Goal: Transaction & Acquisition: Purchase product/service

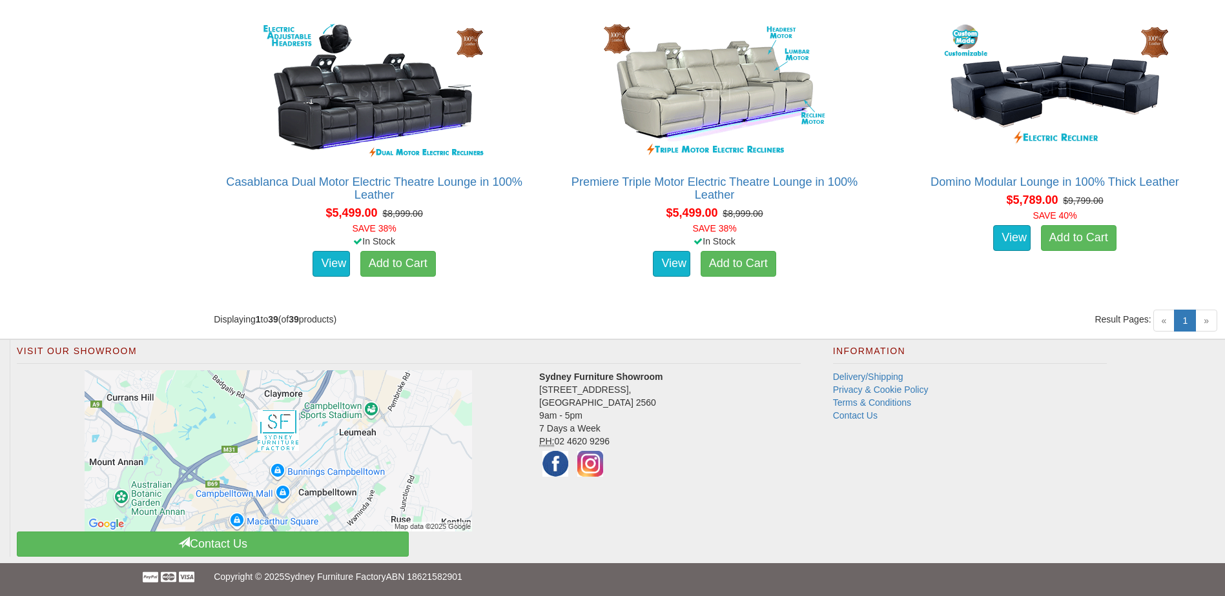
scroll to position [4328, 0]
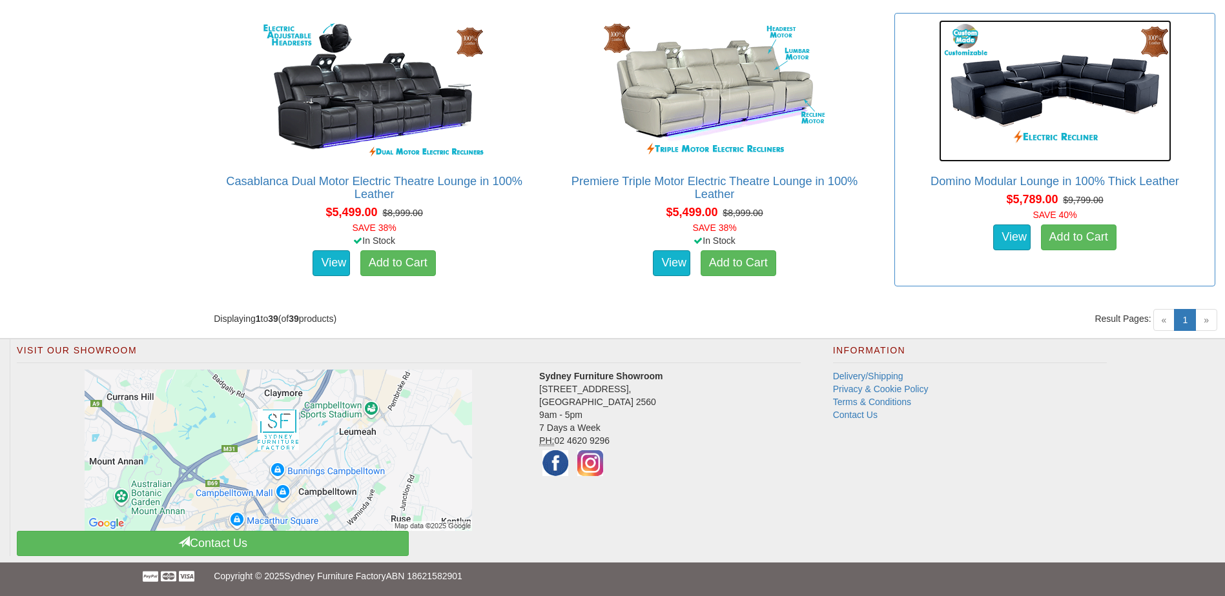
click at [1041, 135] on img at bounding box center [1055, 91] width 232 height 142
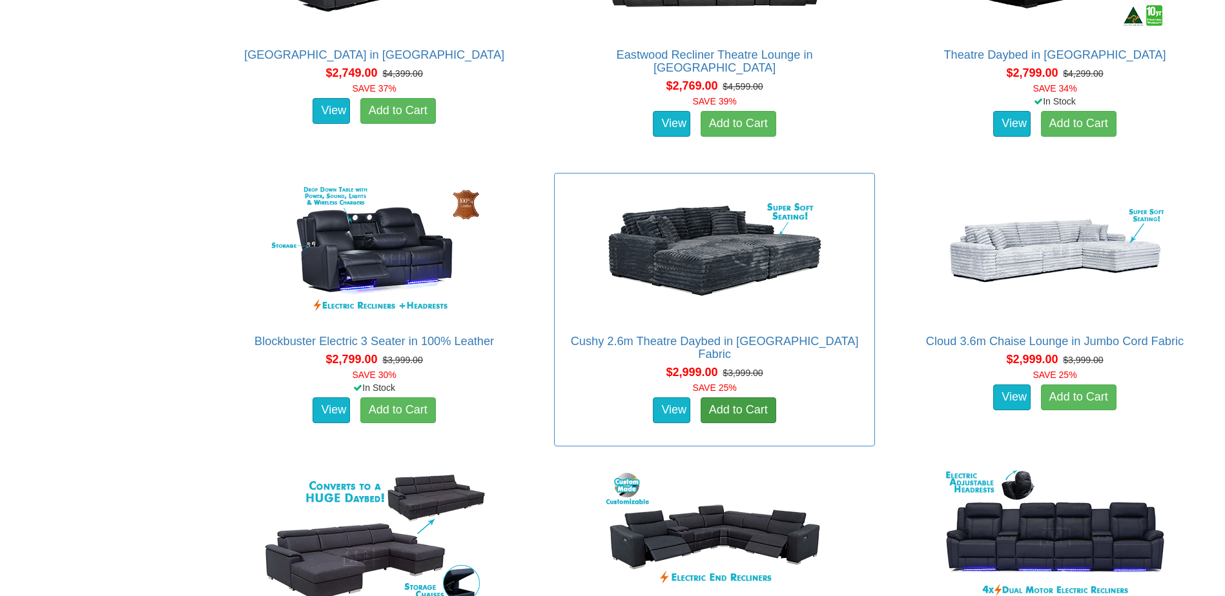
scroll to position [1617, 0]
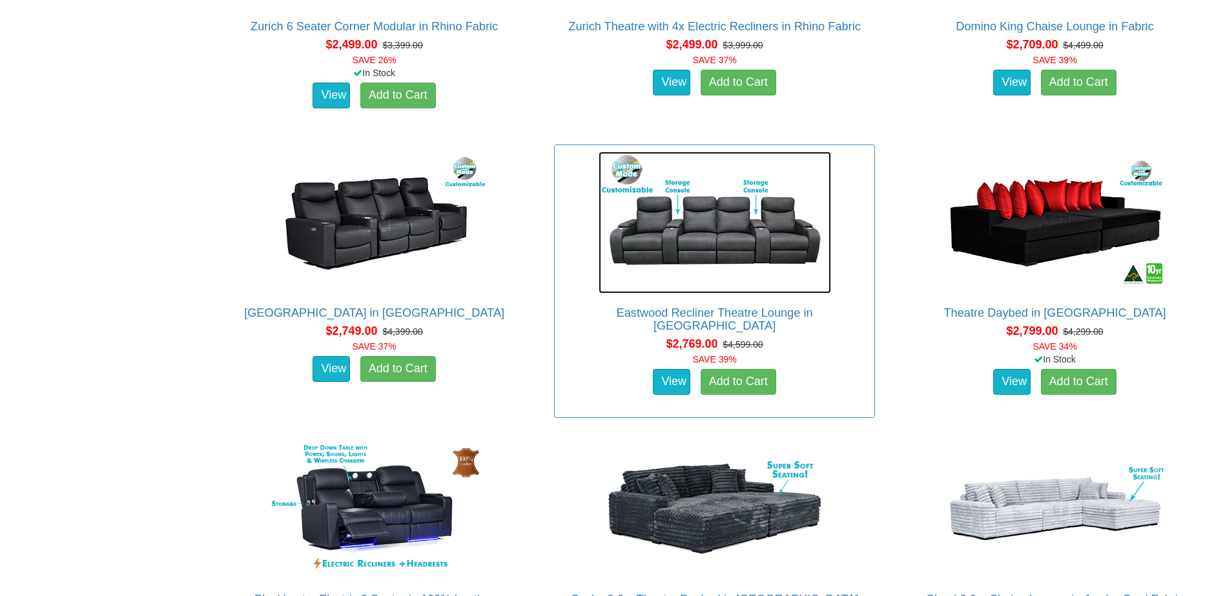
click at [743, 210] on img at bounding box center [714, 223] width 232 height 142
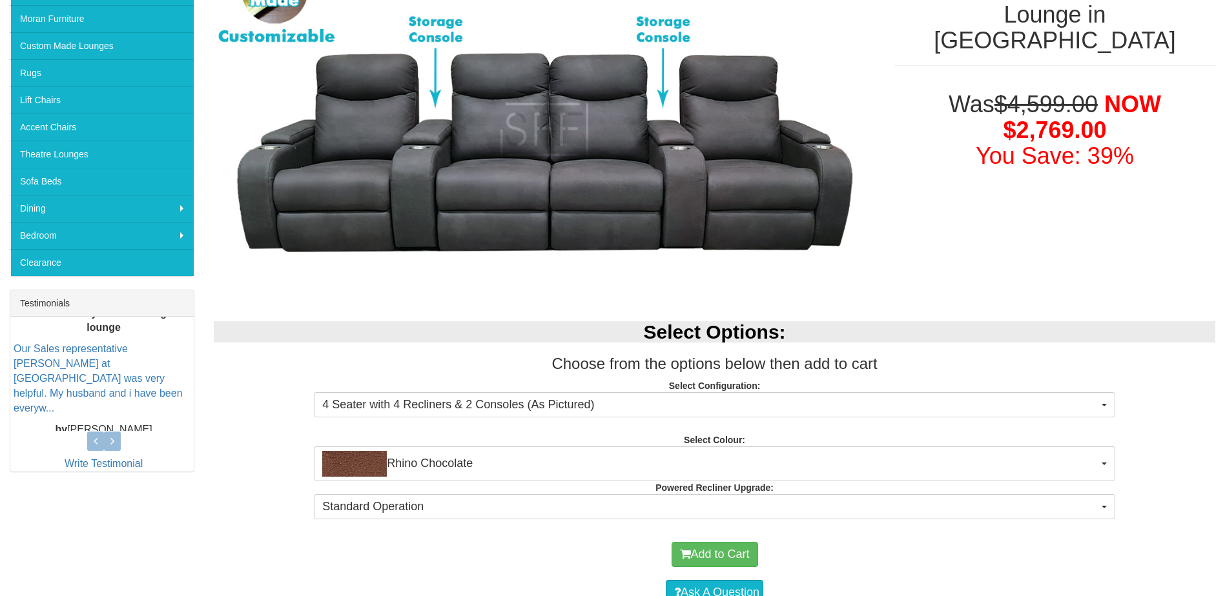
scroll to position [516, 0]
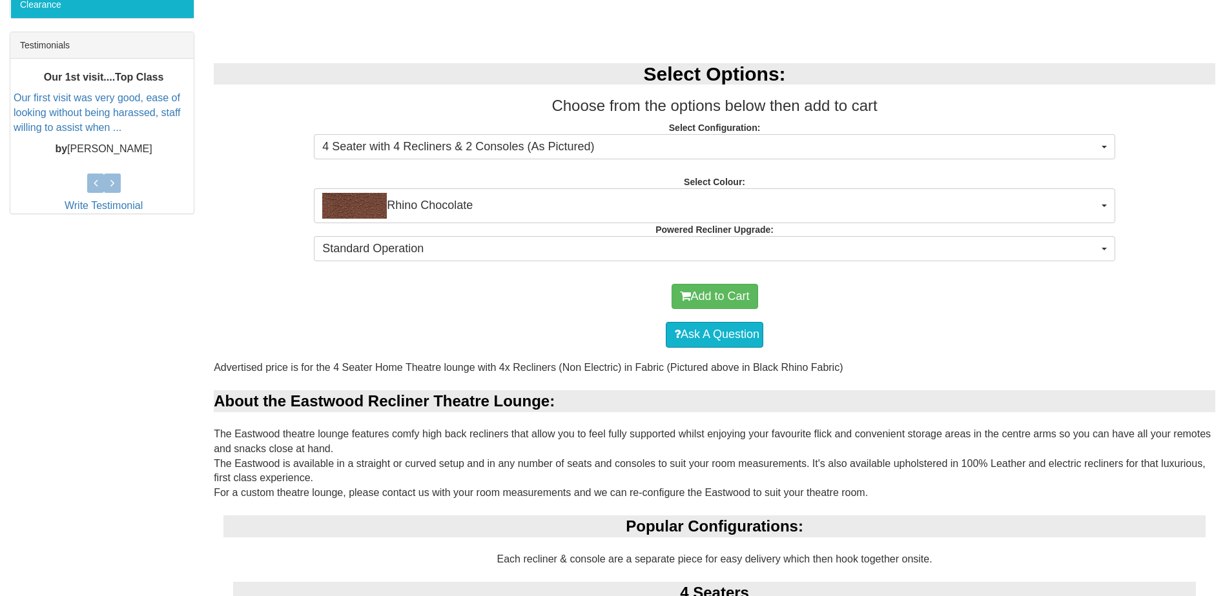
drag, startPoint x: 241, startPoint y: 428, endPoint x: 1108, endPoint y: 485, distance: 868.2
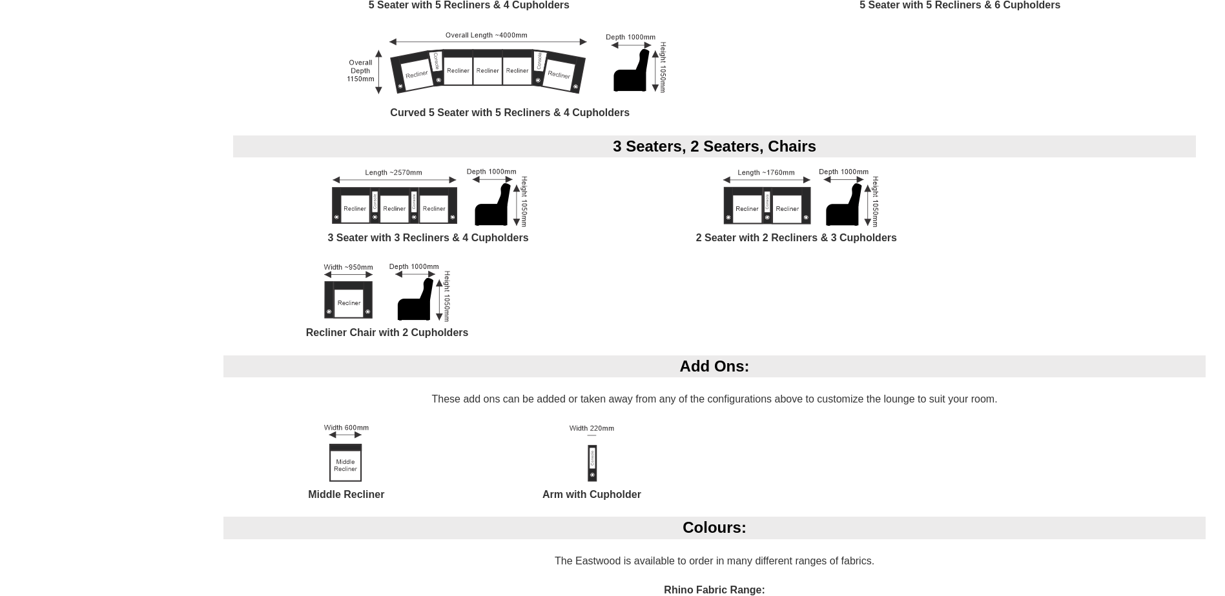
scroll to position [1549, 0]
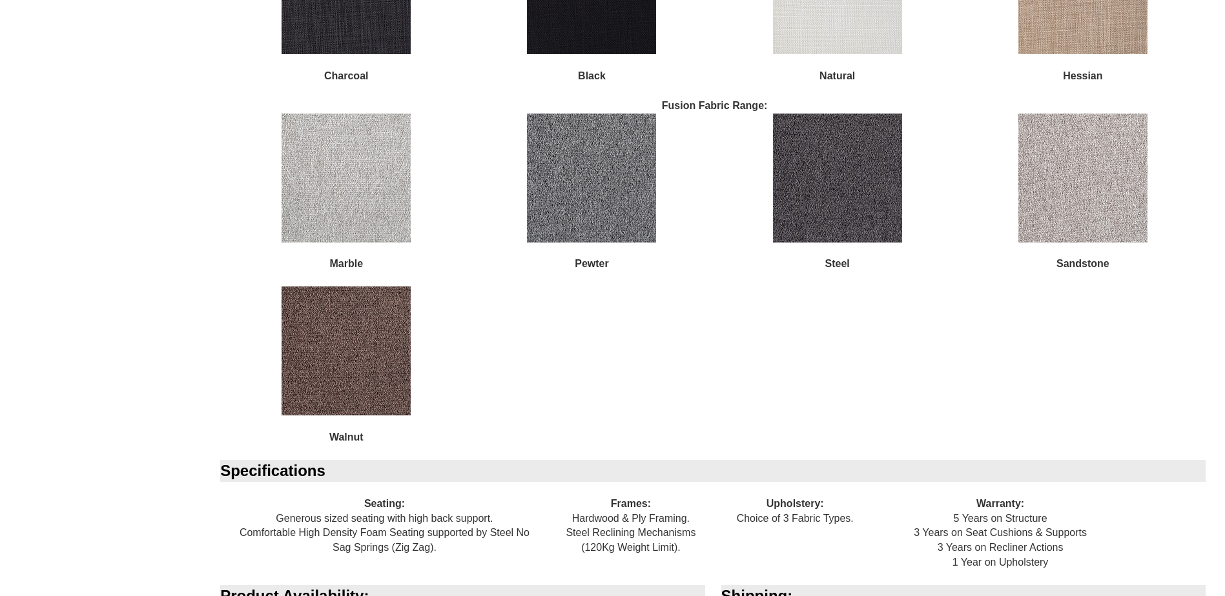
scroll to position [2327, 0]
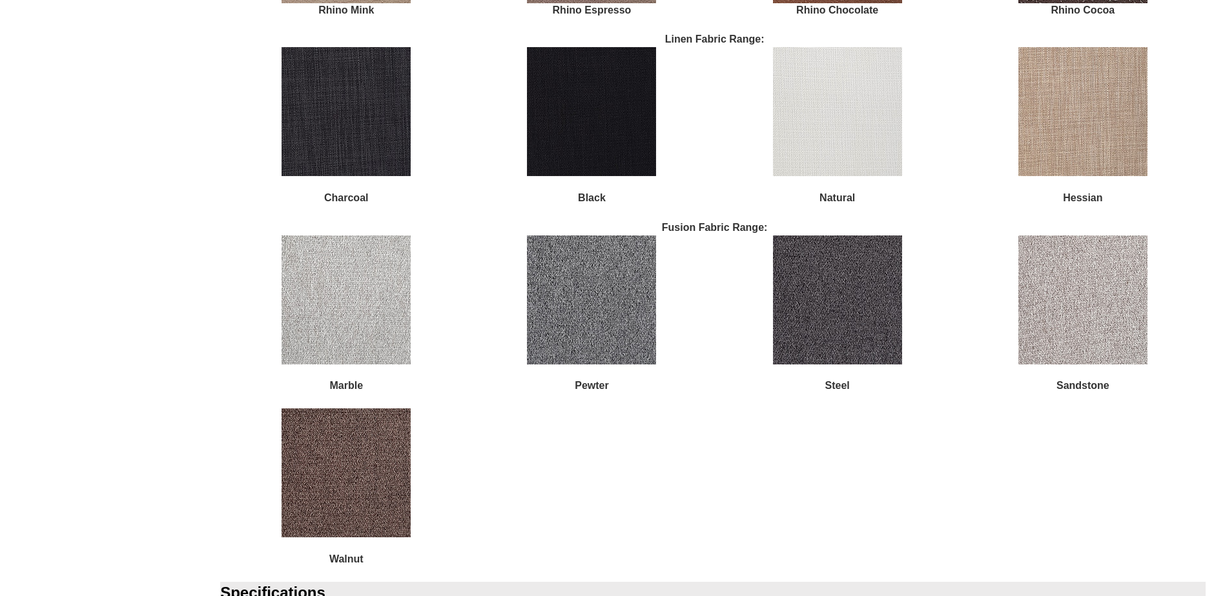
click at [921, 475] on div "Colours: The Eastwood is available to order in many different ranges of fabrics…" at bounding box center [714, 100] width 1001 height 963
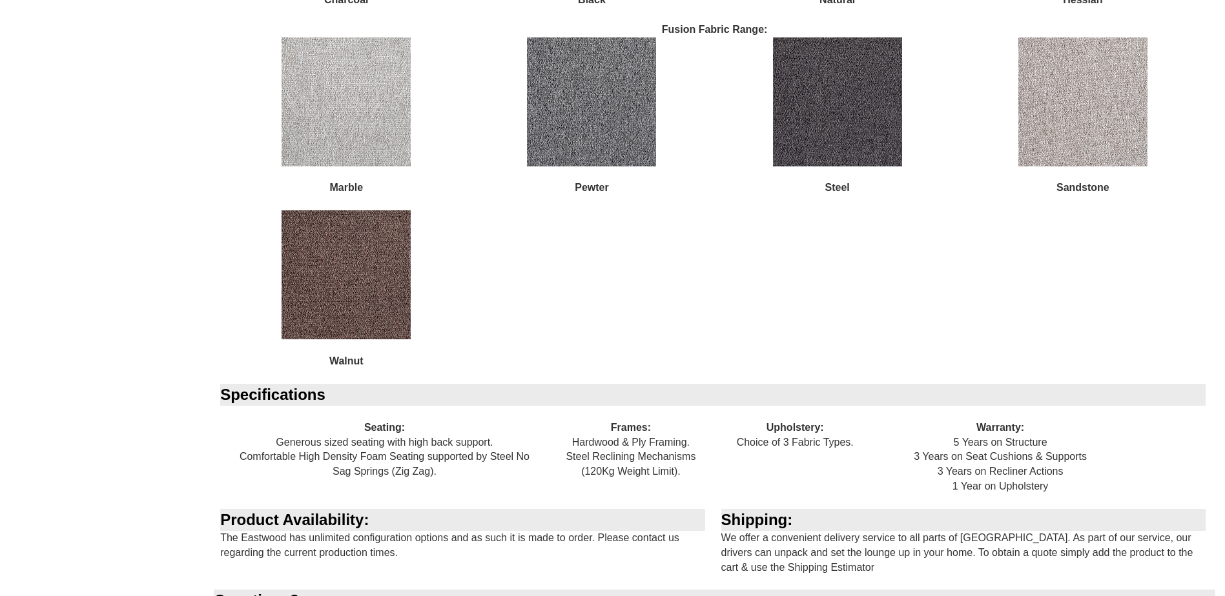
scroll to position [2650, 0]
